Goal: Transaction & Acquisition: Purchase product/service

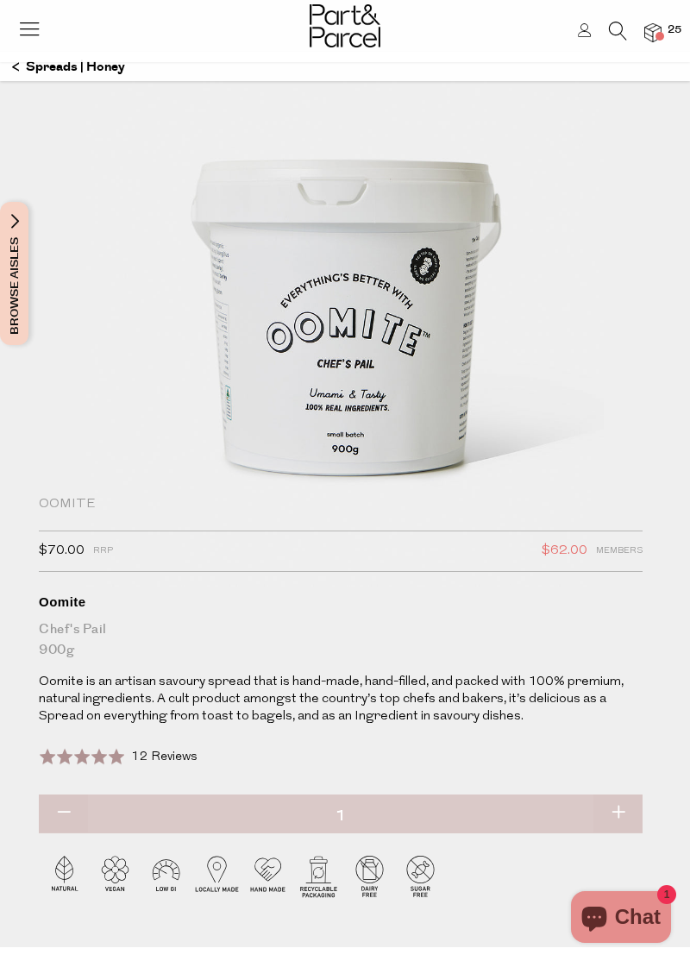
click at [661, 36] on span at bounding box center [660, 36] width 9 height 9
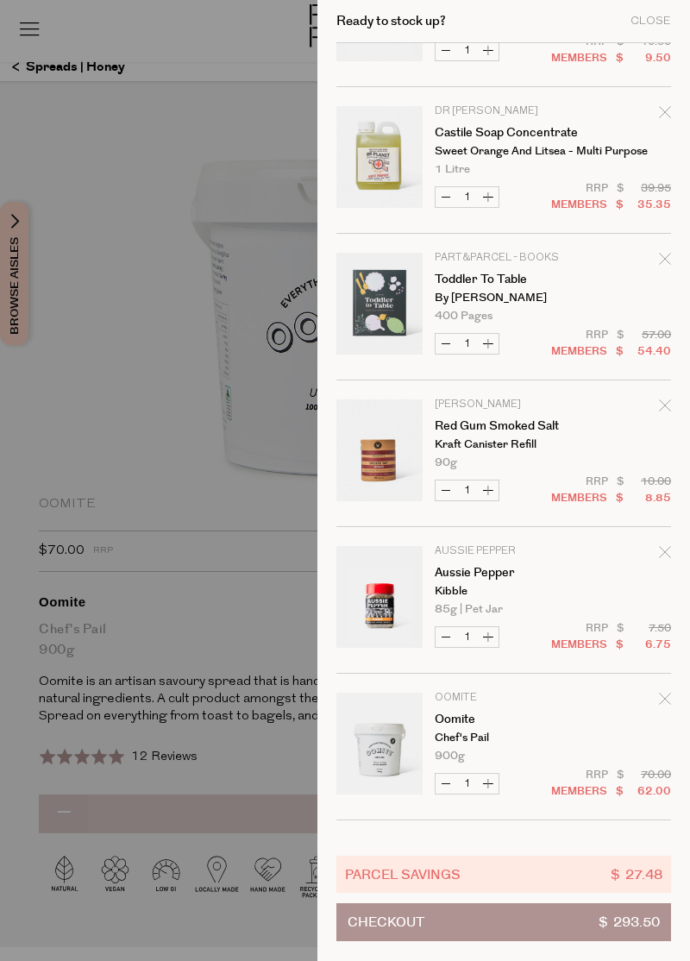
scroll to position [1462, 0]
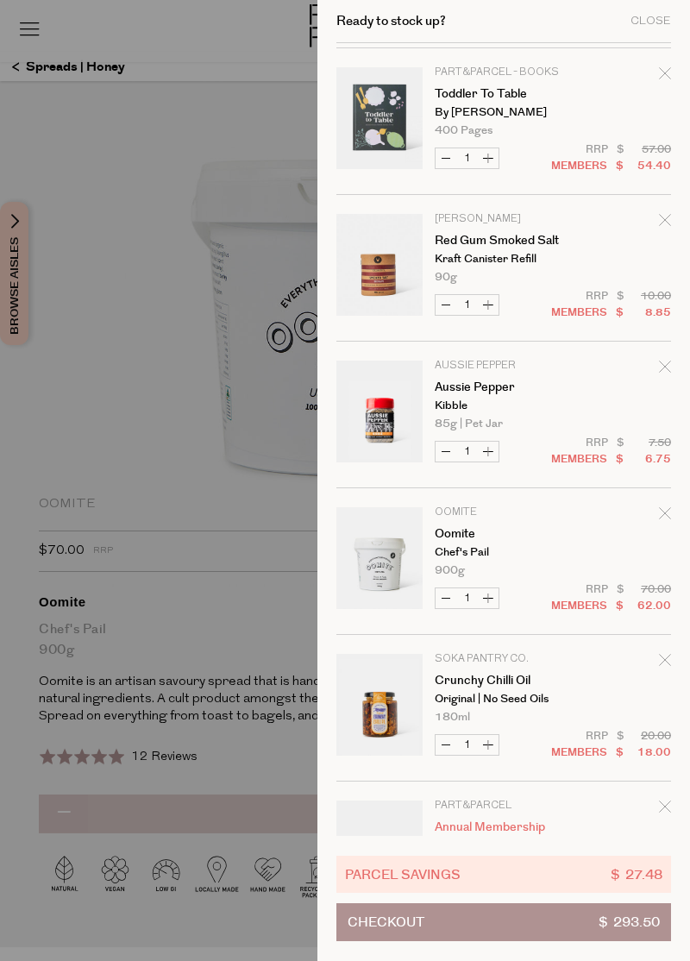
click at [280, 641] on div at bounding box center [345, 480] width 690 height 961
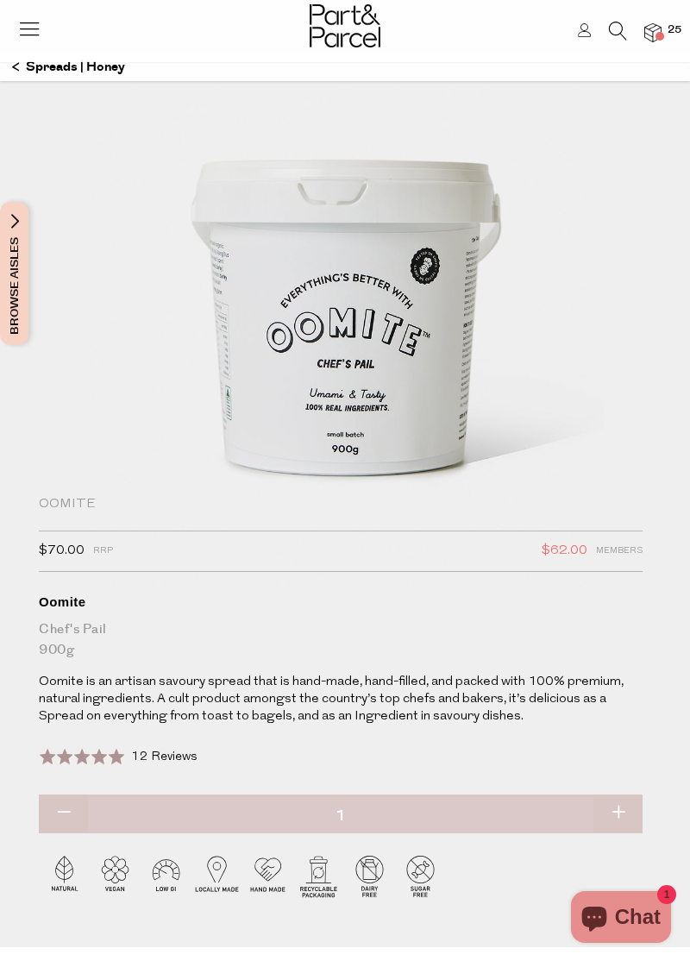
scroll to position [0, 0]
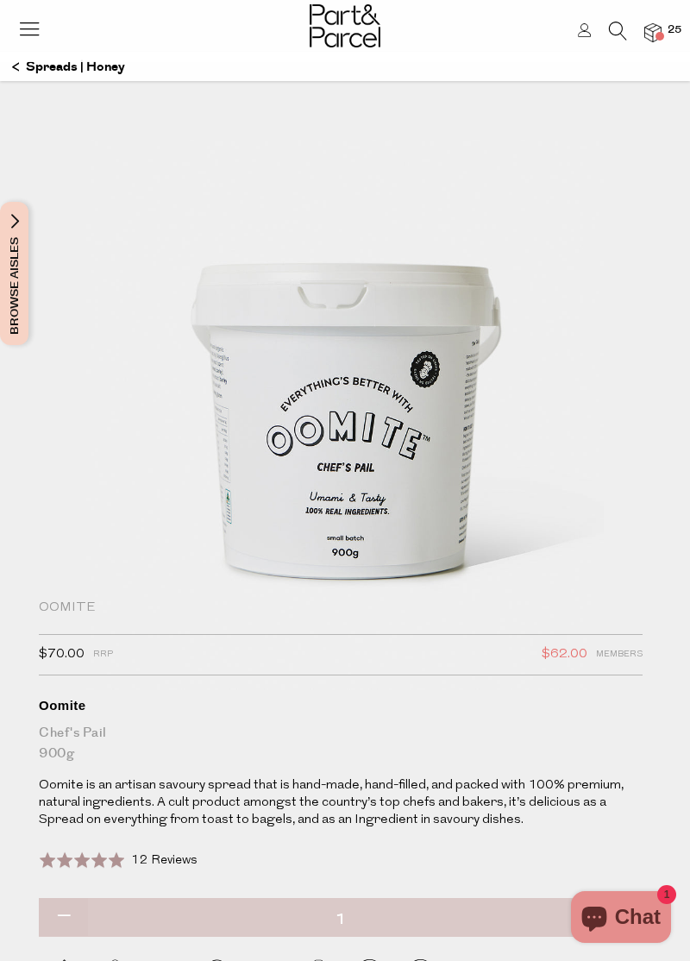
click at [610, 28] on icon at bounding box center [618, 31] width 18 height 19
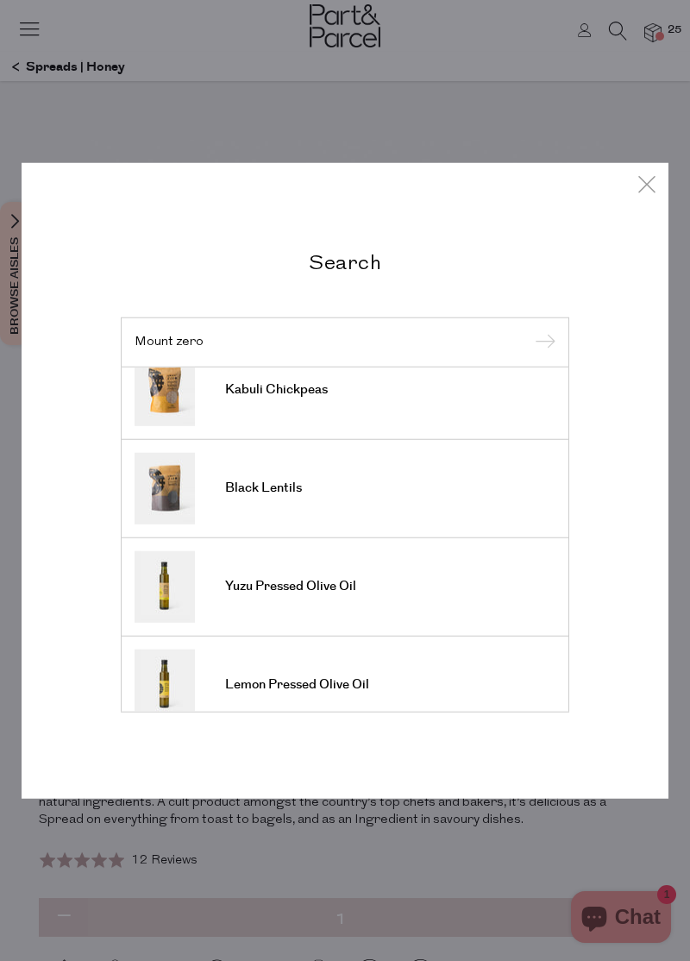
scroll to position [635, 0]
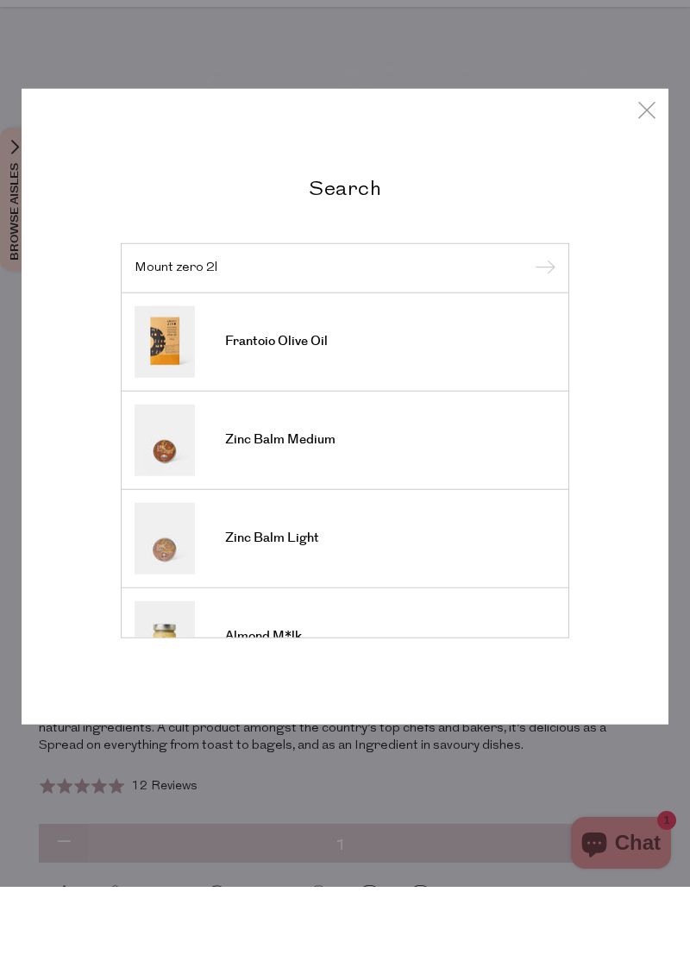
type input "Mount zero 2l"
click at [530, 330] on input "submit" at bounding box center [543, 343] width 26 height 26
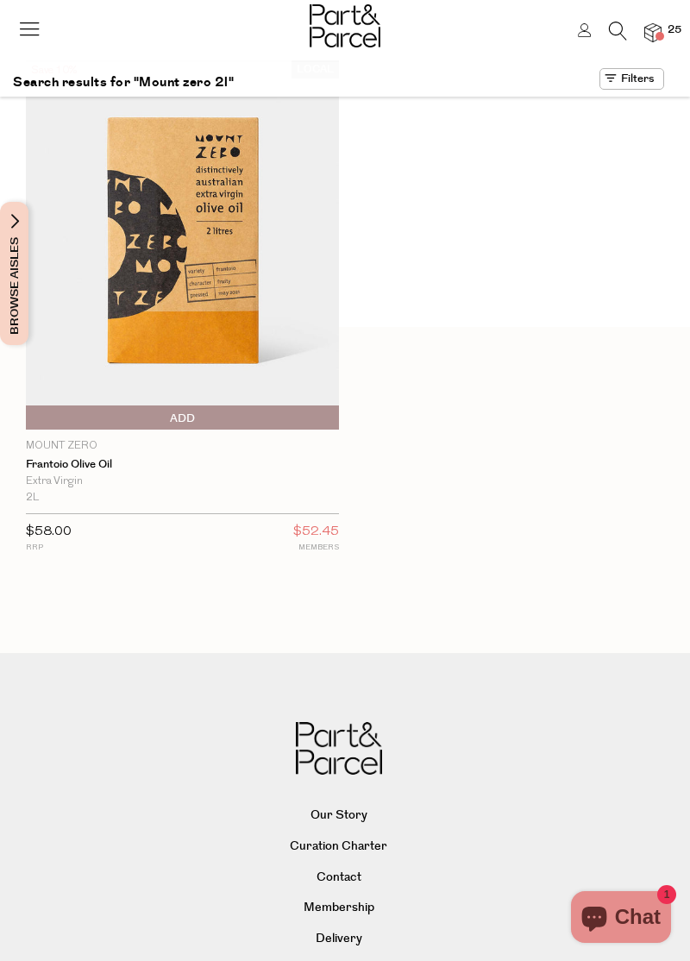
click at [280, 321] on img at bounding box center [182, 244] width 313 height 369
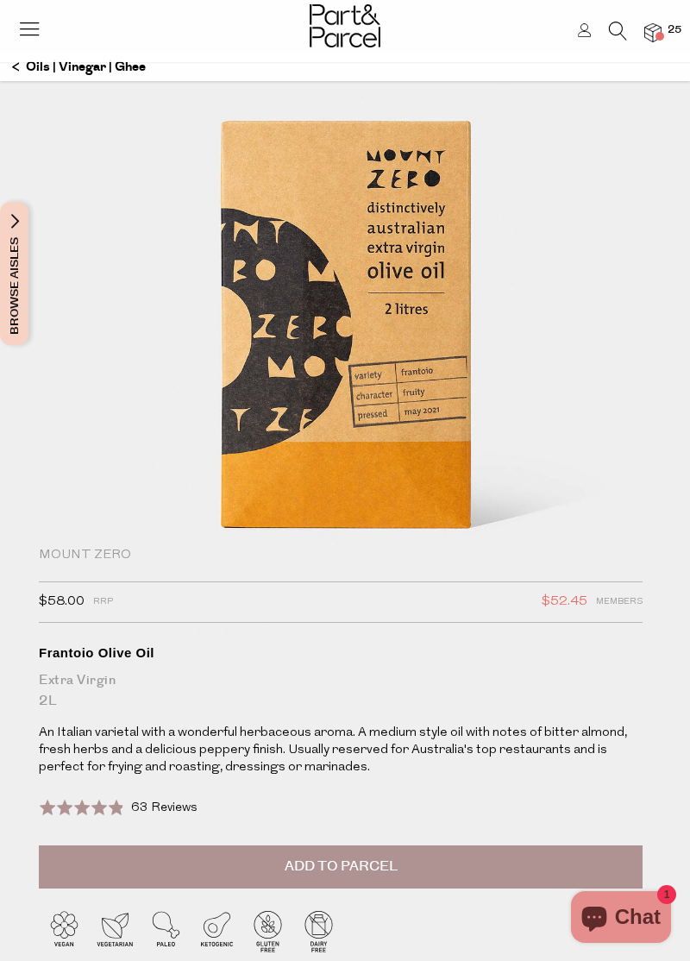
click at [150, 804] on span "63 Reviews" at bounding box center [164, 808] width 66 height 13
